Goal: Task Accomplishment & Management: Manage account settings

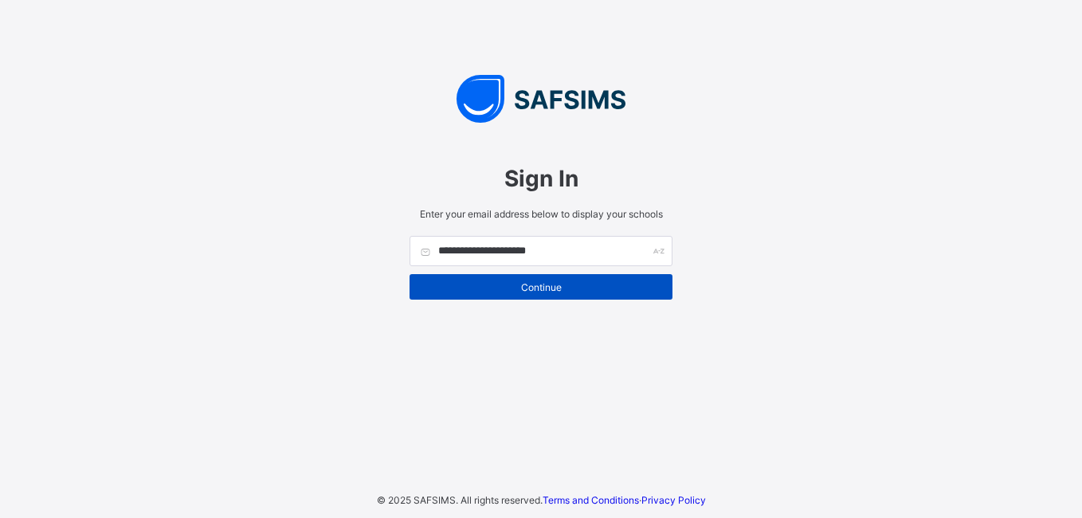
click at [514, 284] on span "Continue" at bounding box center [541, 287] width 239 height 12
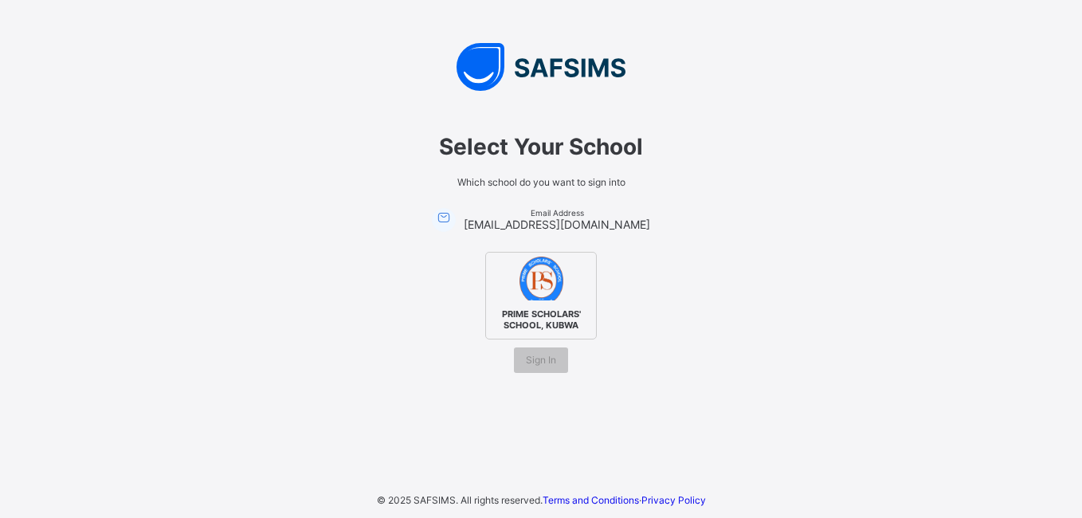
click at [531, 289] on img at bounding box center [542, 279] width 44 height 44
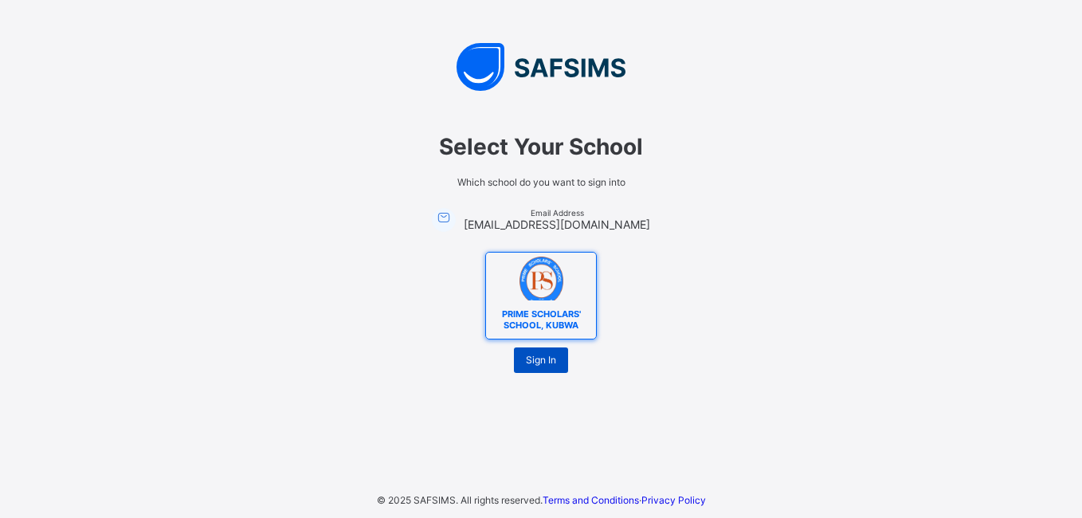
click at [531, 361] on span "Sign In" at bounding box center [541, 360] width 30 height 12
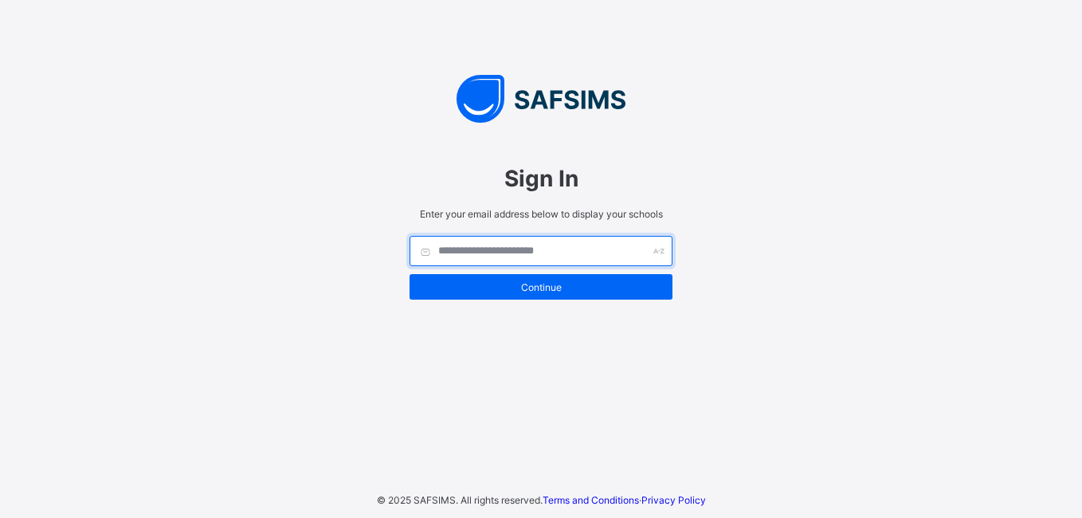
click at [542, 253] on input "text" at bounding box center [541, 251] width 263 height 30
type input "**********"
click at [560, 258] on input "**********" at bounding box center [541, 251] width 263 height 30
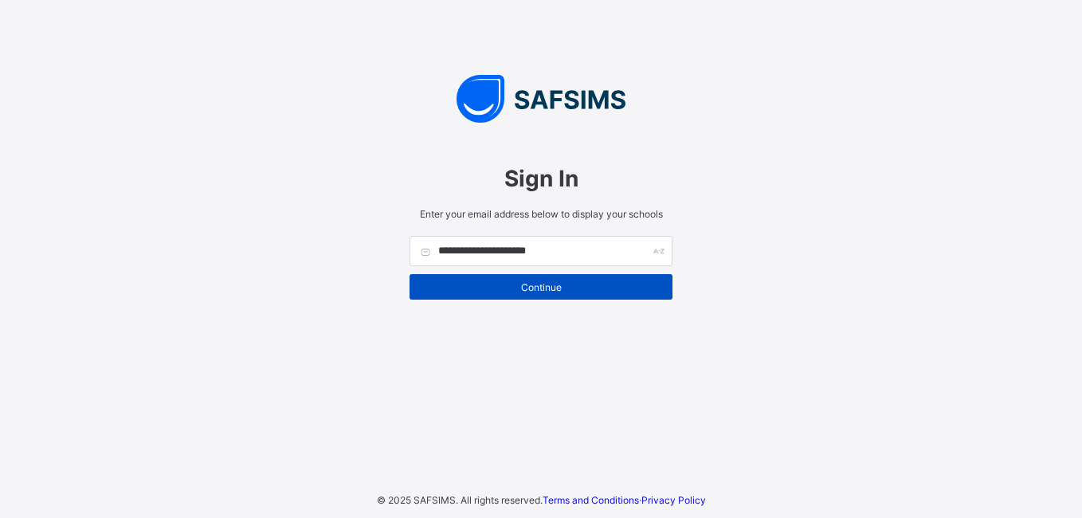
click at [500, 282] on span "Continue" at bounding box center [541, 287] width 239 height 12
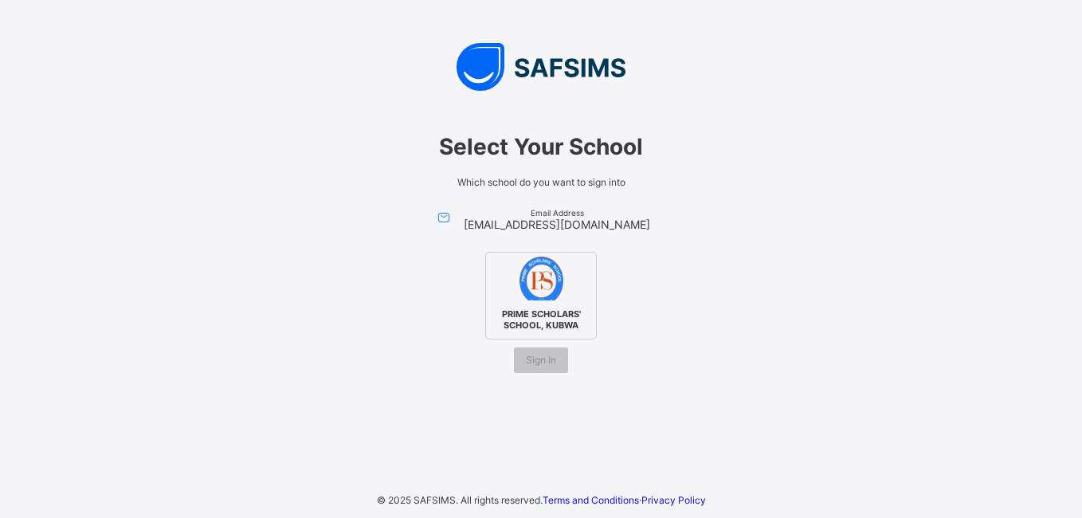
click at [557, 290] on img at bounding box center [542, 279] width 44 height 44
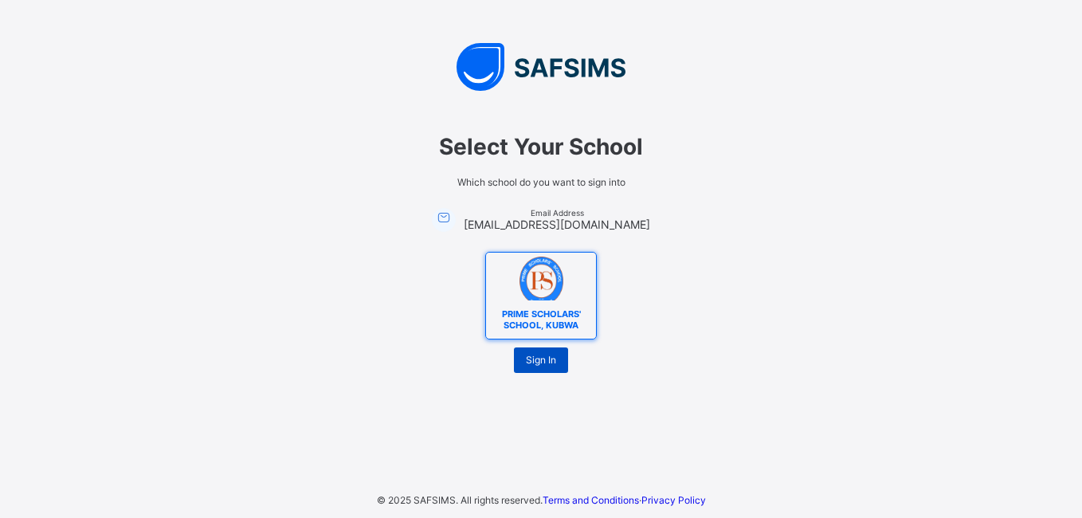
click at [549, 349] on div "Sign In" at bounding box center [541, 359] width 54 height 25
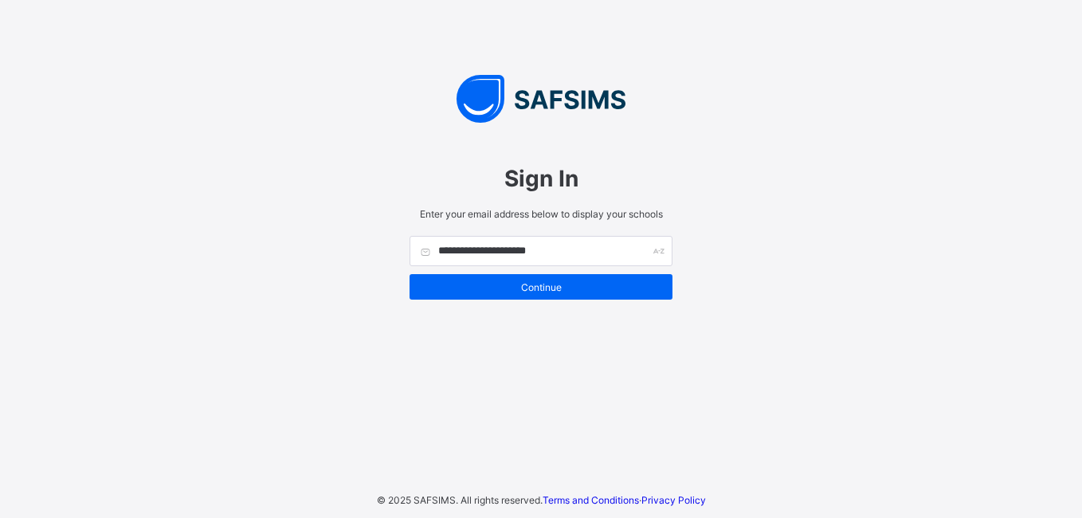
click at [531, 283] on span "Continue" at bounding box center [541, 287] width 239 height 12
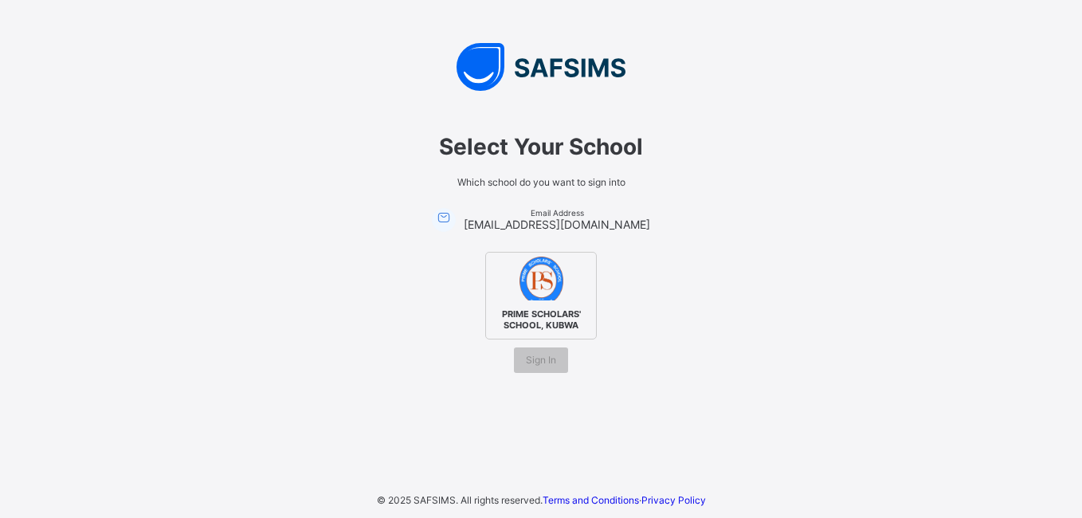
click at [551, 306] on span "PRIME SCHOLARS' SCHOOL, KUBWA" at bounding box center [540, 319] width 97 height 30
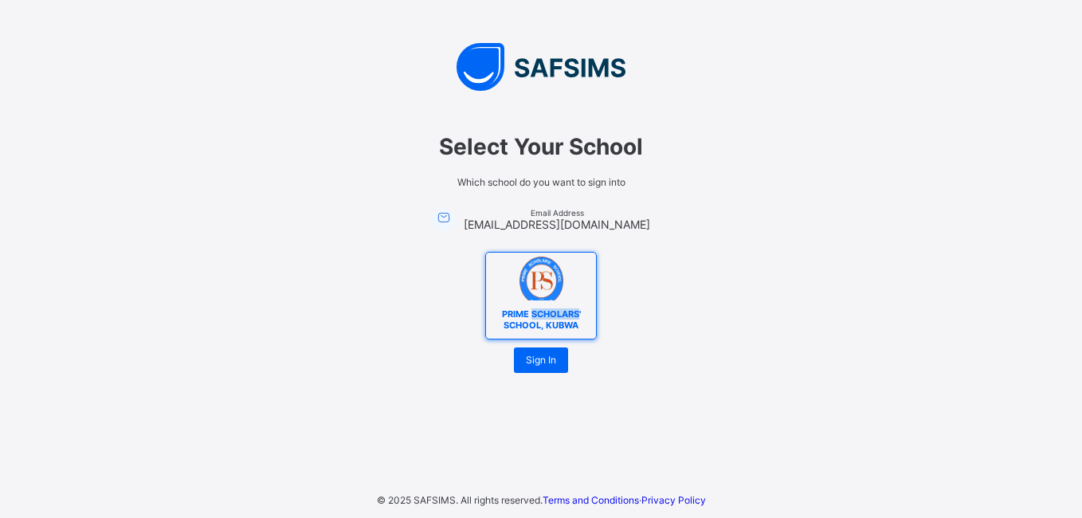
click at [551, 306] on span "PRIME SCHOLARS' SCHOOL, KUBWA" at bounding box center [540, 319] width 97 height 30
drag, startPoint x: 551, startPoint y: 306, endPoint x: 519, endPoint y: 288, distance: 37.5
click at [520, 288] on img at bounding box center [542, 279] width 44 height 44
click at [533, 362] on span "Sign In" at bounding box center [541, 360] width 30 height 12
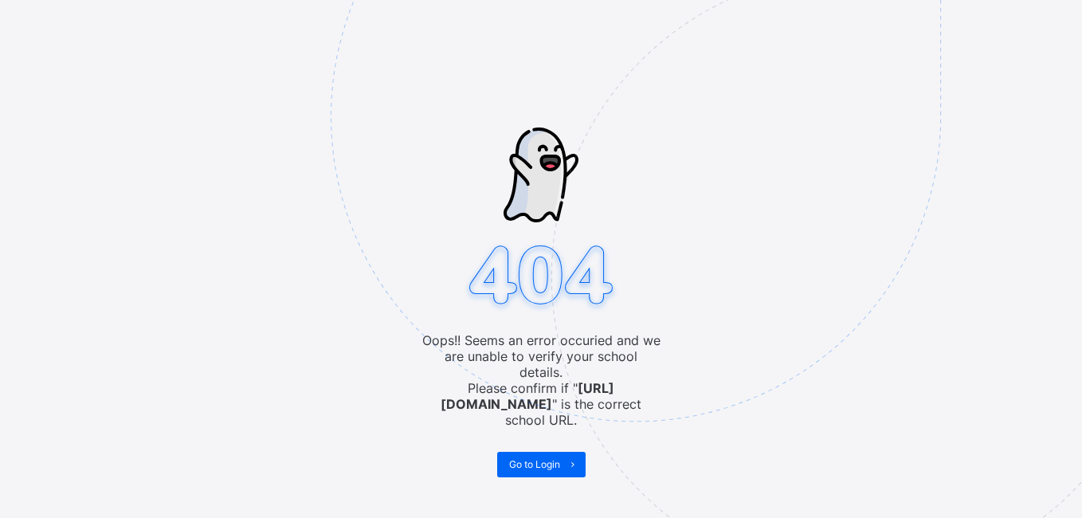
click at [541, 458] on span "Go to Login" at bounding box center [534, 464] width 51 height 12
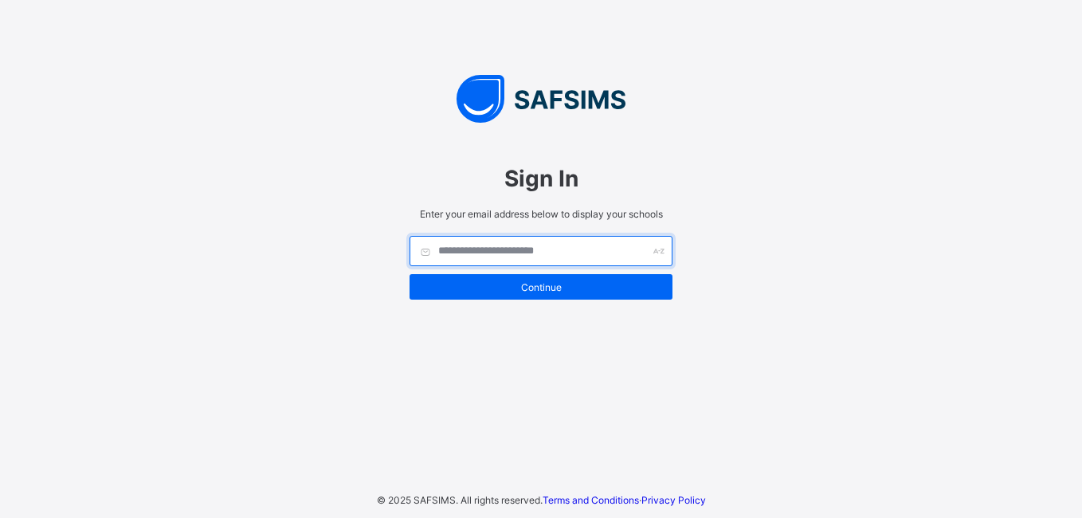
click at [585, 249] on input "text" at bounding box center [541, 251] width 263 height 30
type input "**********"
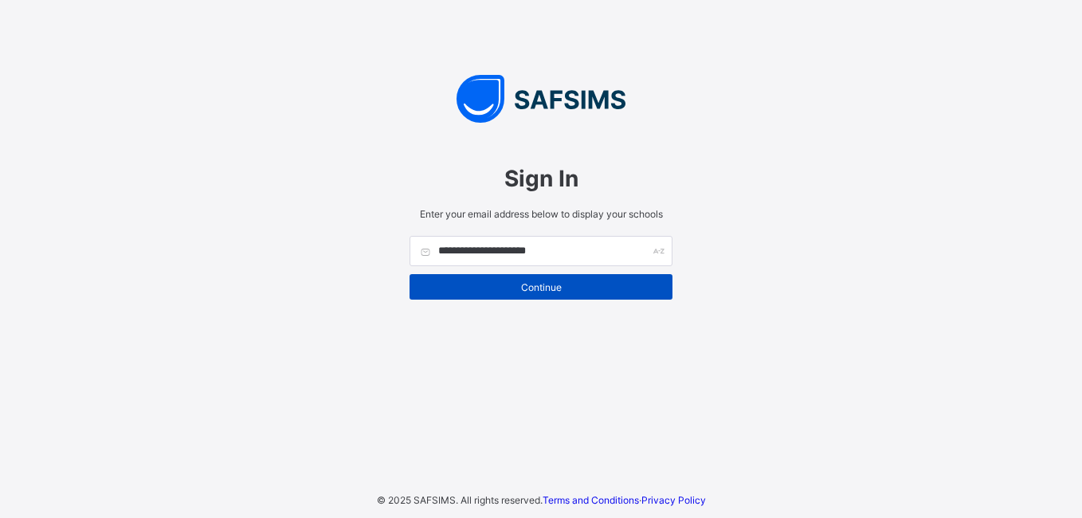
click at [580, 284] on span "Continue" at bounding box center [541, 287] width 239 height 12
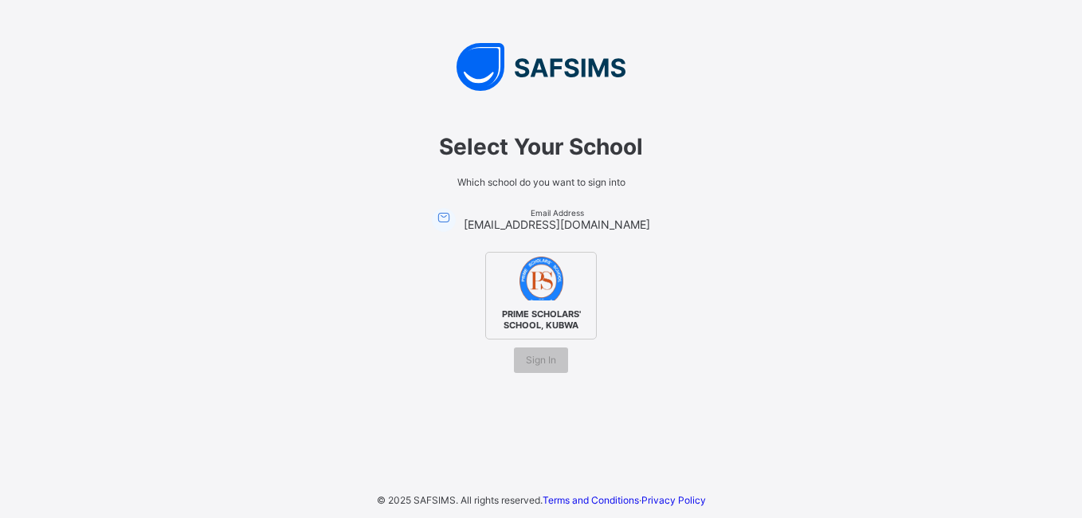
click at [539, 313] on span "PRIME SCHOLARS' SCHOOL, KUBWA" at bounding box center [540, 319] width 97 height 30
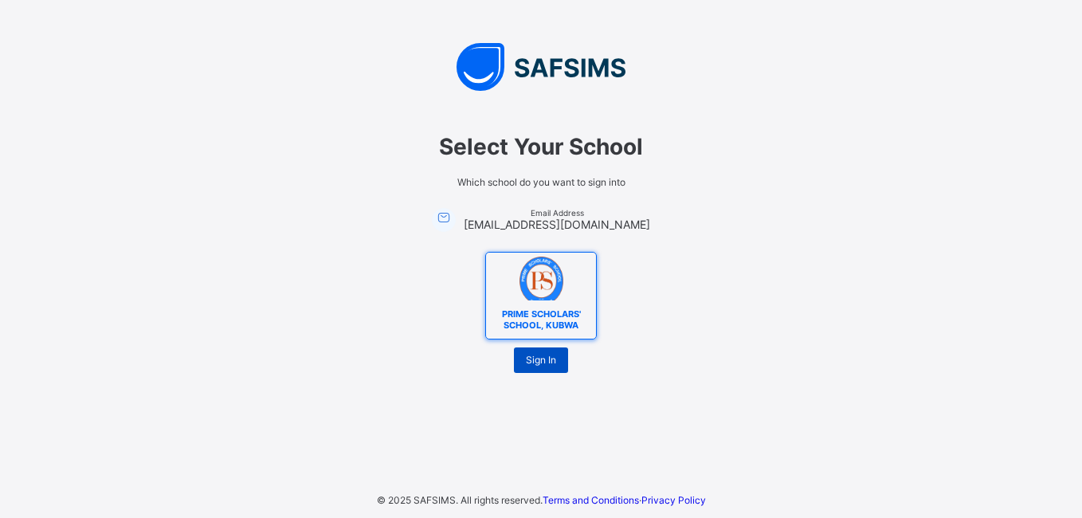
click at [539, 364] on span "Sign In" at bounding box center [541, 360] width 30 height 12
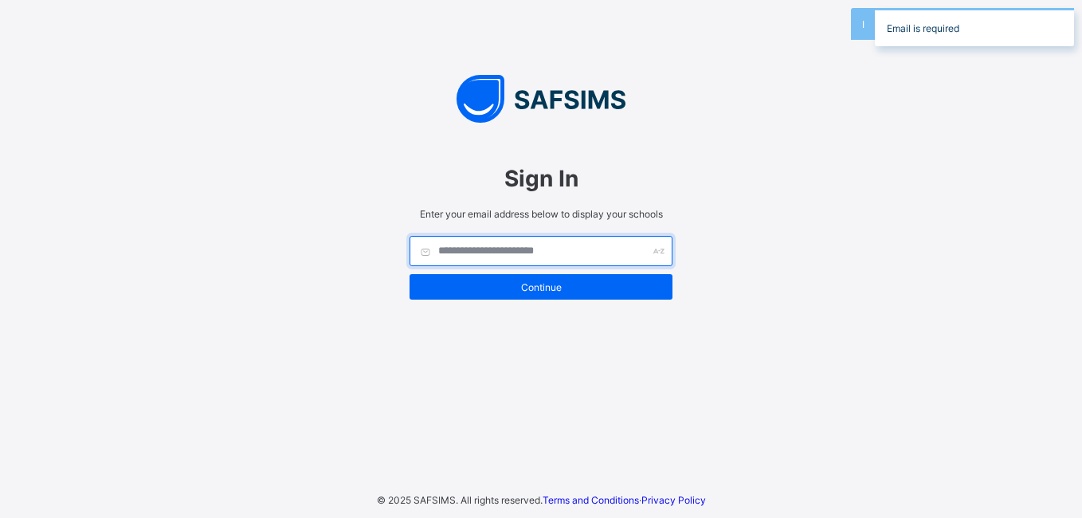
click at [539, 253] on input "text" at bounding box center [541, 251] width 263 height 30
type input "**********"
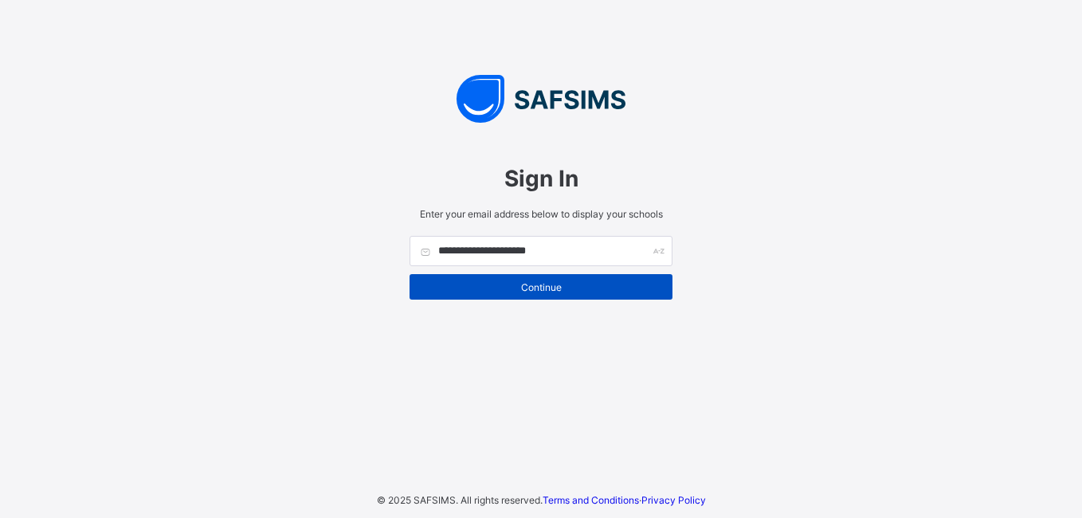
click at [664, 281] on div "Continue" at bounding box center [541, 286] width 263 height 25
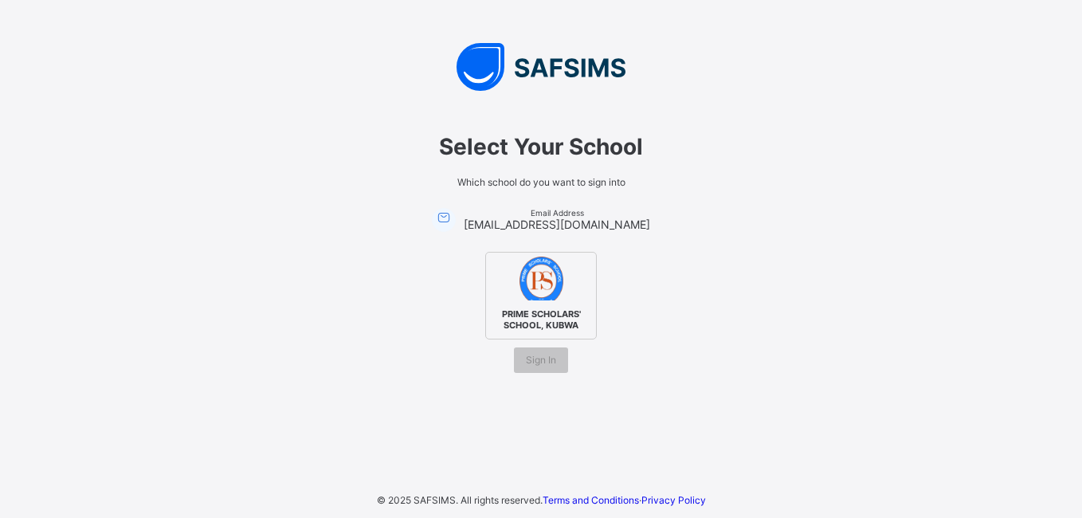
click at [453, 217] on icon at bounding box center [444, 217] width 18 height 16
click at [453, 216] on icon at bounding box center [444, 217] width 18 height 16
click at [539, 363] on span "Sign In" at bounding box center [541, 360] width 30 height 12
click at [534, 304] on span "PRIME SCHOLARS' SCHOOL, KUBWA" at bounding box center [540, 319] width 97 height 30
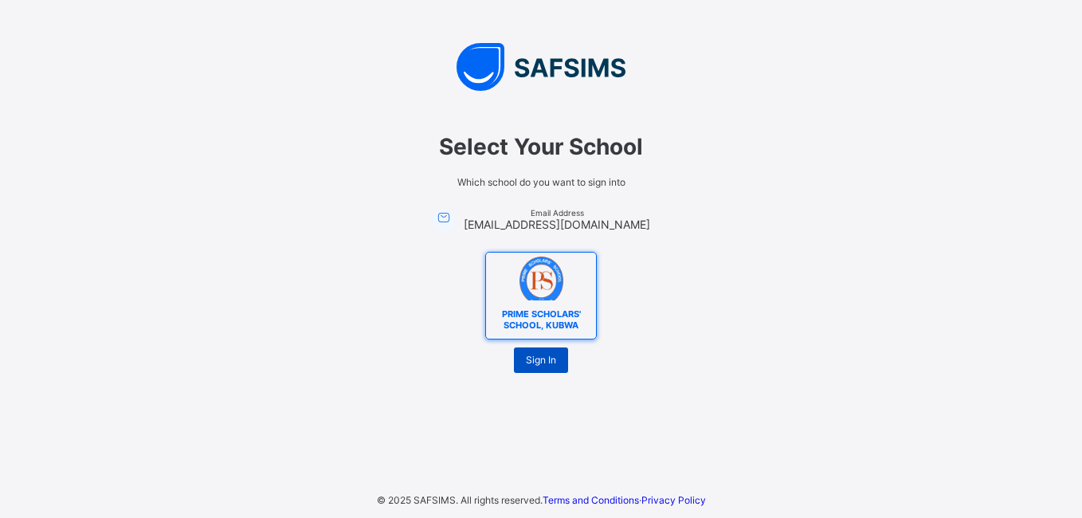
click at [537, 359] on span "Sign In" at bounding box center [541, 360] width 30 height 12
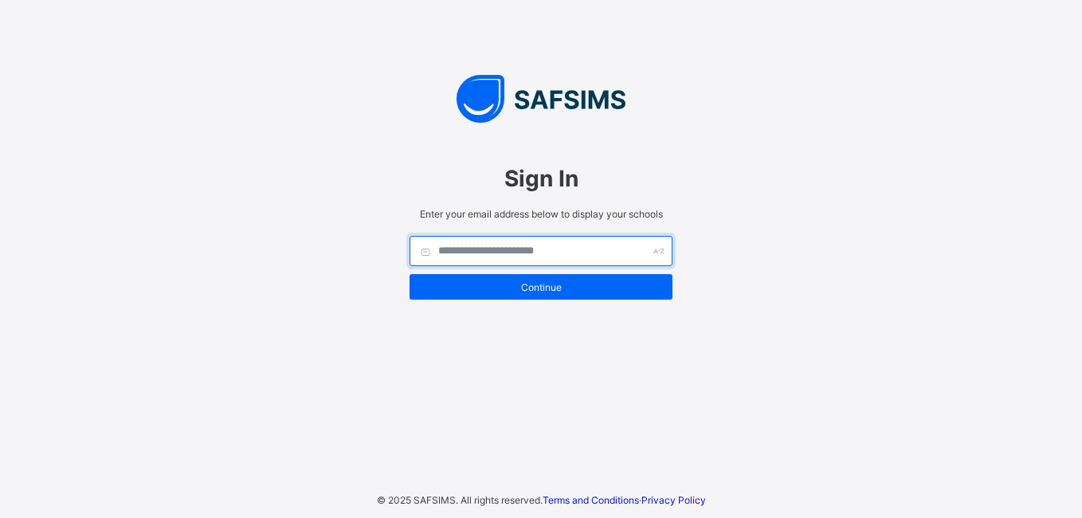
click at [556, 251] on input "text" at bounding box center [541, 251] width 263 height 30
type input "**********"
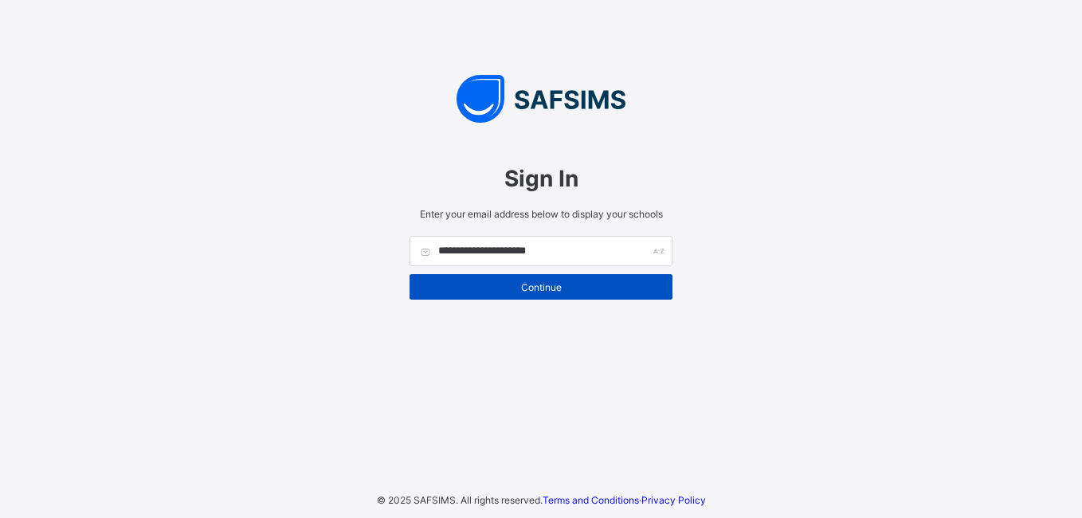
click at [543, 283] on span "Continue" at bounding box center [541, 287] width 239 height 12
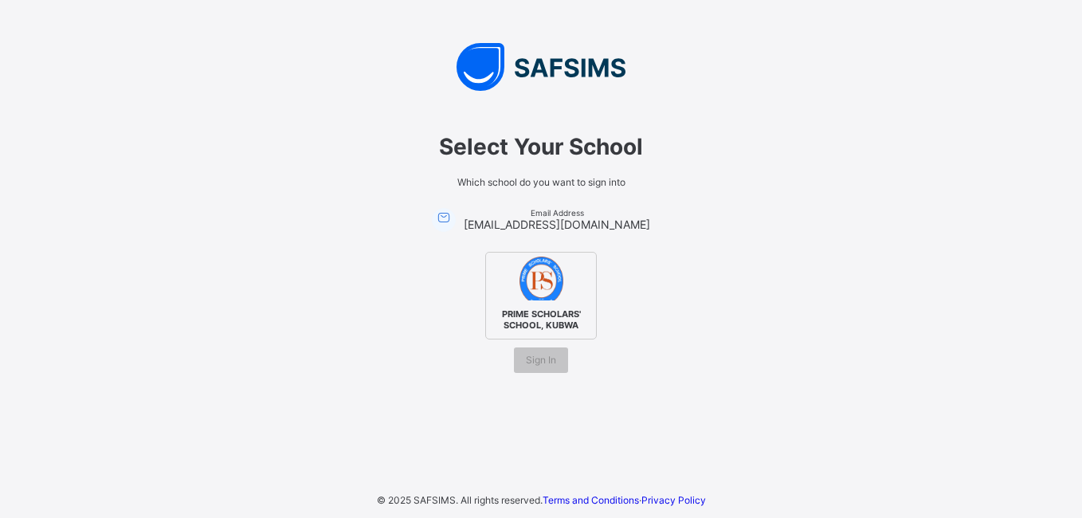
click at [543, 283] on img at bounding box center [542, 279] width 44 height 44
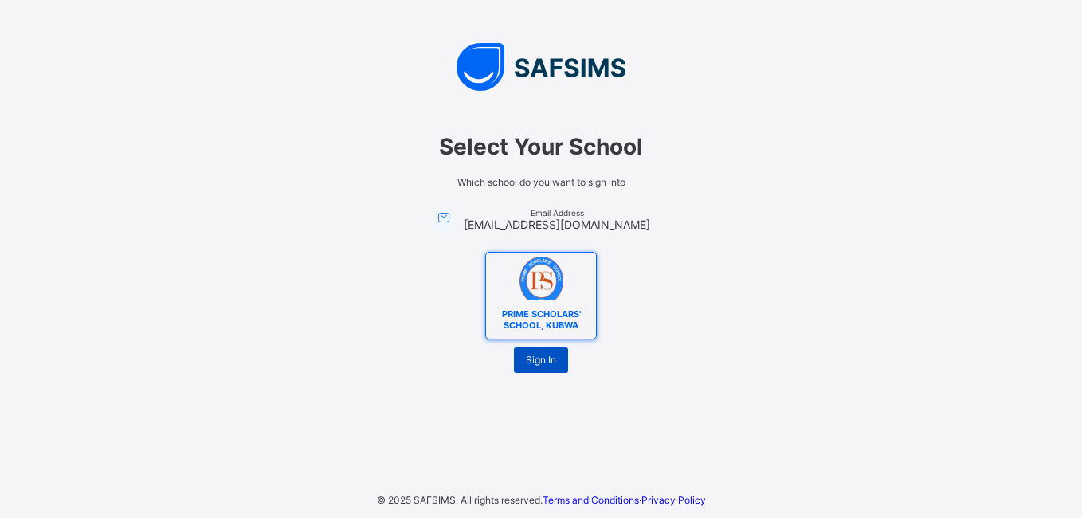
click at [531, 355] on span "Sign In" at bounding box center [541, 360] width 30 height 12
